Goal: Task Accomplishment & Management: Use online tool/utility

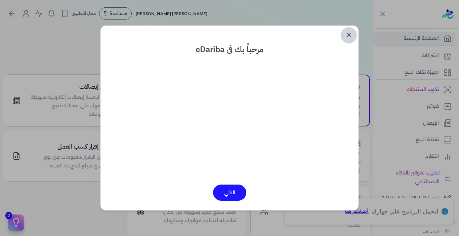
click at [348, 36] on link "✕" at bounding box center [349, 35] width 16 height 16
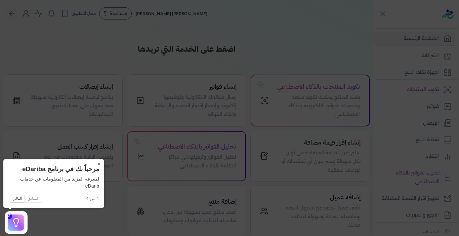
click at [99, 163] on button "×" at bounding box center [98, 163] width 11 height 9
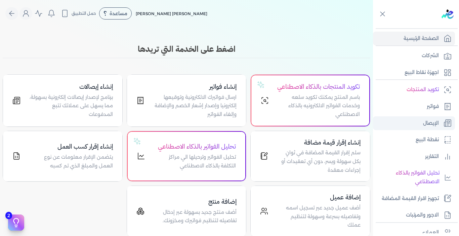
click at [433, 121] on p "الإيصال" at bounding box center [431, 123] width 16 height 9
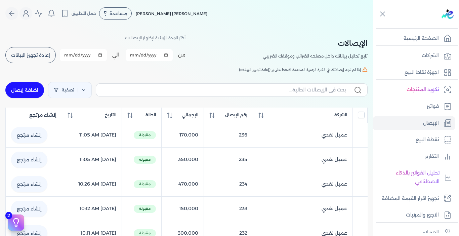
click at [23, 88] on link "اضافة إيصال" at bounding box center [24, 90] width 39 height 16
select select "EGP"
select select "EGS"
select select "B"
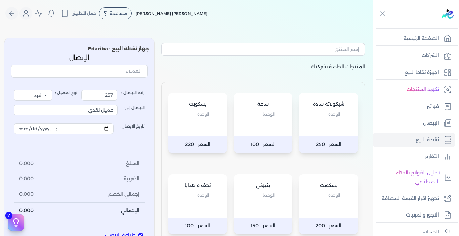
click at [204, 127] on div "بسكويت الوحدة" at bounding box center [197, 114] width 59 height 43
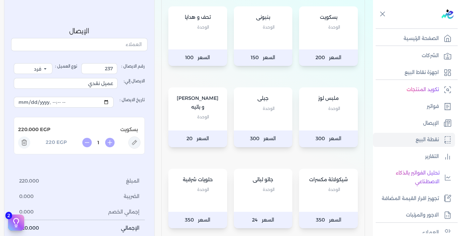
scroll to position [303, 0]
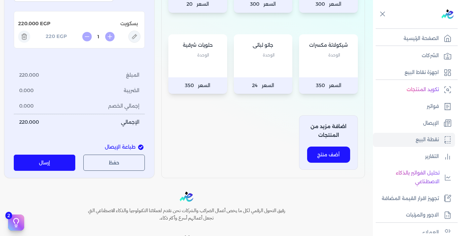
click at [64, 160] on button "إرسال" at bounding box center [45, 163] width 62 height 16
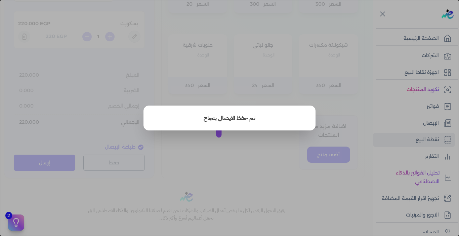
click at [232, 182] on button "close" at bounding box center [229, 118] width 459 height 236
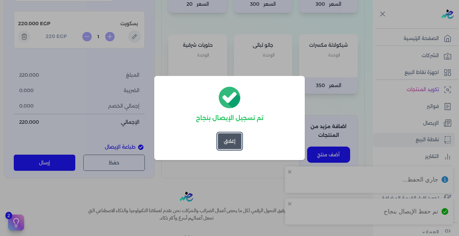
click at [228, 142] on button "إغلاق" at bounding box center [230, 141] width 24 height 16
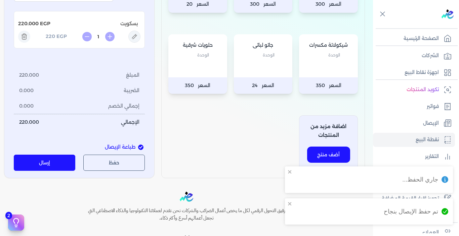
click at [426, 122] on p "الإيصال" at bounding box center [431, 123] width 16 height 9
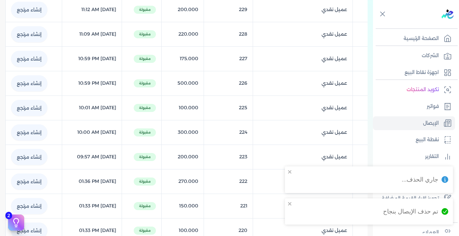
scroll to position [28, 0]
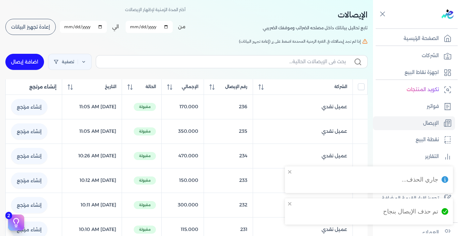
click at [45, 25] on span "إعادة تجهيز البيانات" at bounding box center [30, 27] width 39 height 5
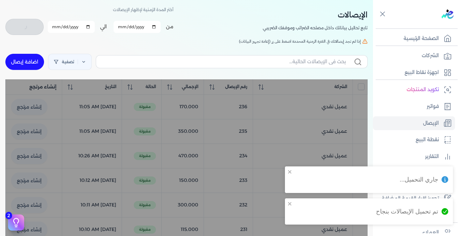
checkbox input "false"
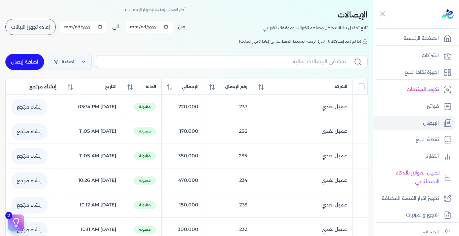
click at [28, 64] on link "اضافة إيصال" at bounding box center [24, 62] width 39 height 16
select select "EGP"
select select "EGS"
select select "B"
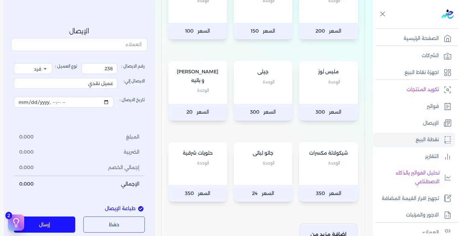
scroll to position [196, 0]
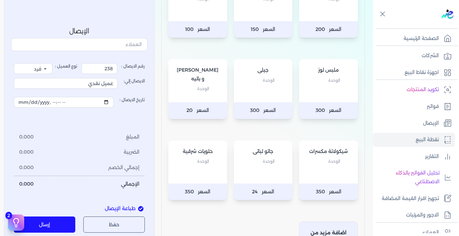
click at [317, 170] on div "شيكولاتة مكسرات الوحدة" at bounding box center [328, 162] width 59 height 43
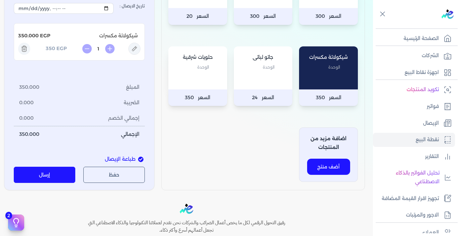
scroll to position [297, 0]
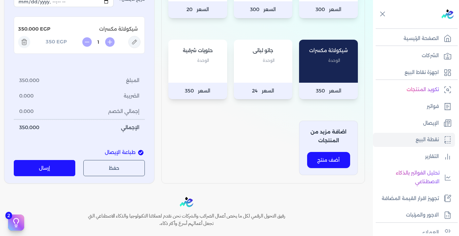
click at [49, 164] on button "إرسال" at bounding box center [45, 168] width 62 height 16
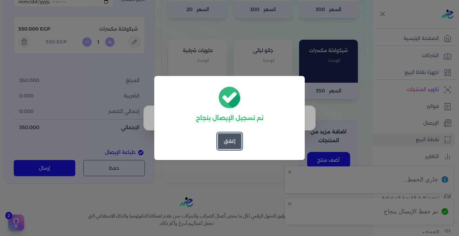
click at [226, 145] on button "إغلاق" at bounding box center [230, 141] width 24 height 16
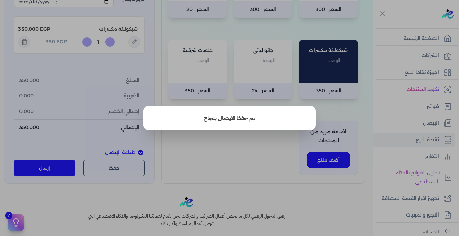
click at [225, 150] on button "close" at bounding box center [229, 118] width 459 height 236
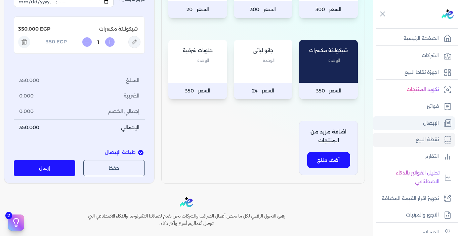
click at [432, 120] on p "الإيصال" at bounding box center [431, 123] width 16 height 9
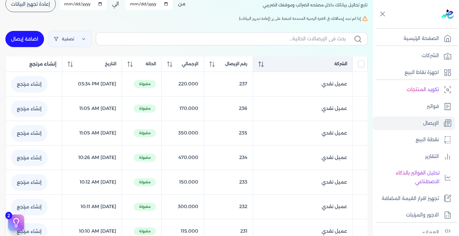
scroll to position [23, 0]
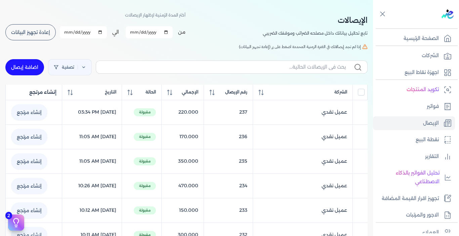
click at [49, 32] on span "إعادة تجهيز البيانات" at bounding box center [30, 32] width 39 height 5
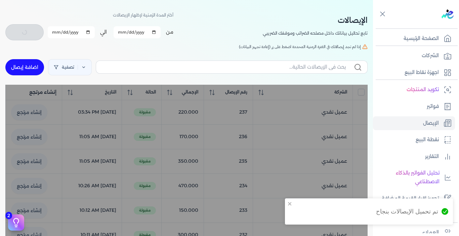
checkbox input "false"
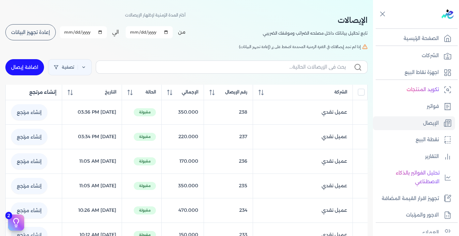
scroll to position [0, 0]
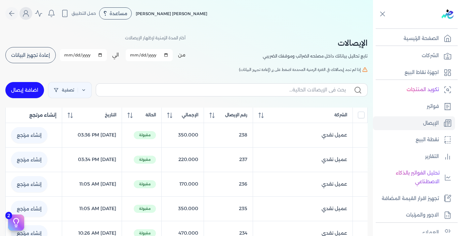
click at [29, 15] on icon "Global" at bounding box center [26, 13] width 8 height 8
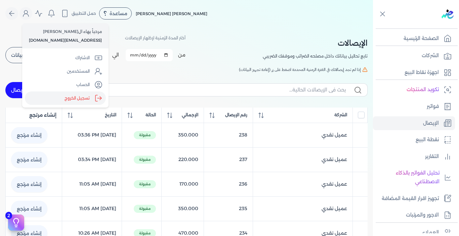
click at [78, 99] on label "تسجيل الخروج" at bounding box center [65, 97] width 81 height 13
click at [373, 27] on input "Close" at bounding box center [373, 27] width 0 height 0
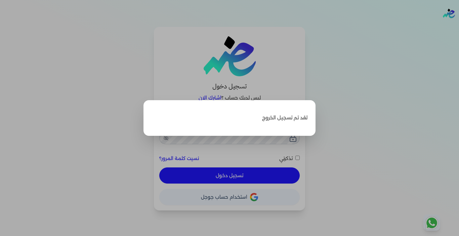
type input "[EMAIL_ADDRESS][DOMAIN_NAME]"
checkbox input "false"
